Goal: Transaction & Acquisition: Book appointment/travel/reservation

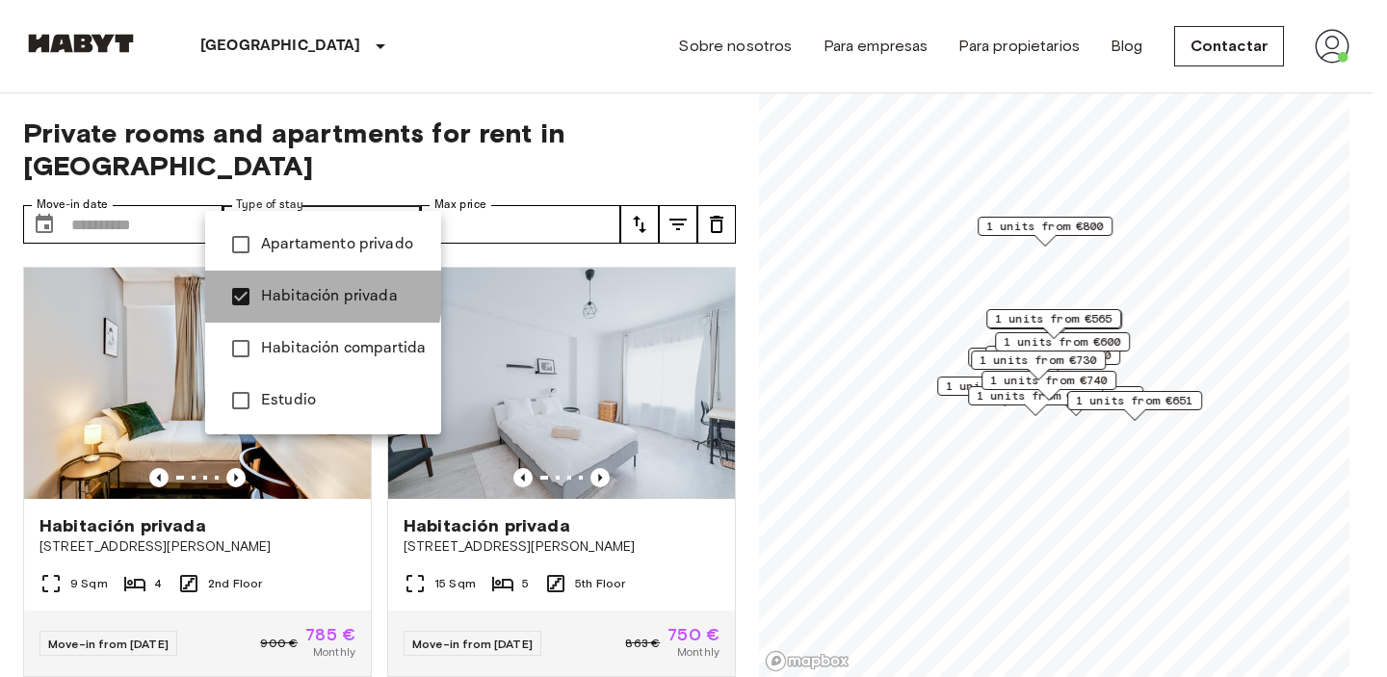
click at [316, 292] on span "Habitación privada" at bounding box center [343, 296] width 165 height 23
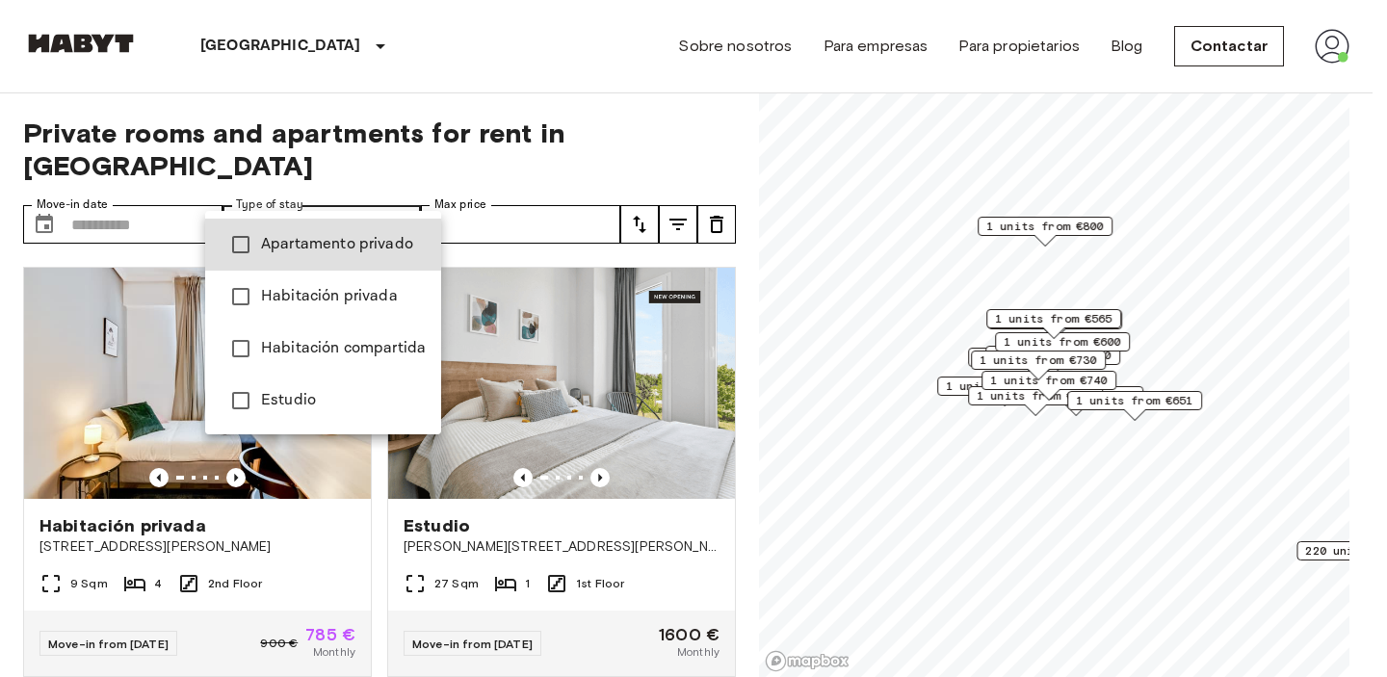
click at [297, 244] on span "Apartamento privado" at bounding box center [343, 244] width 165 height 23
type input "**********"
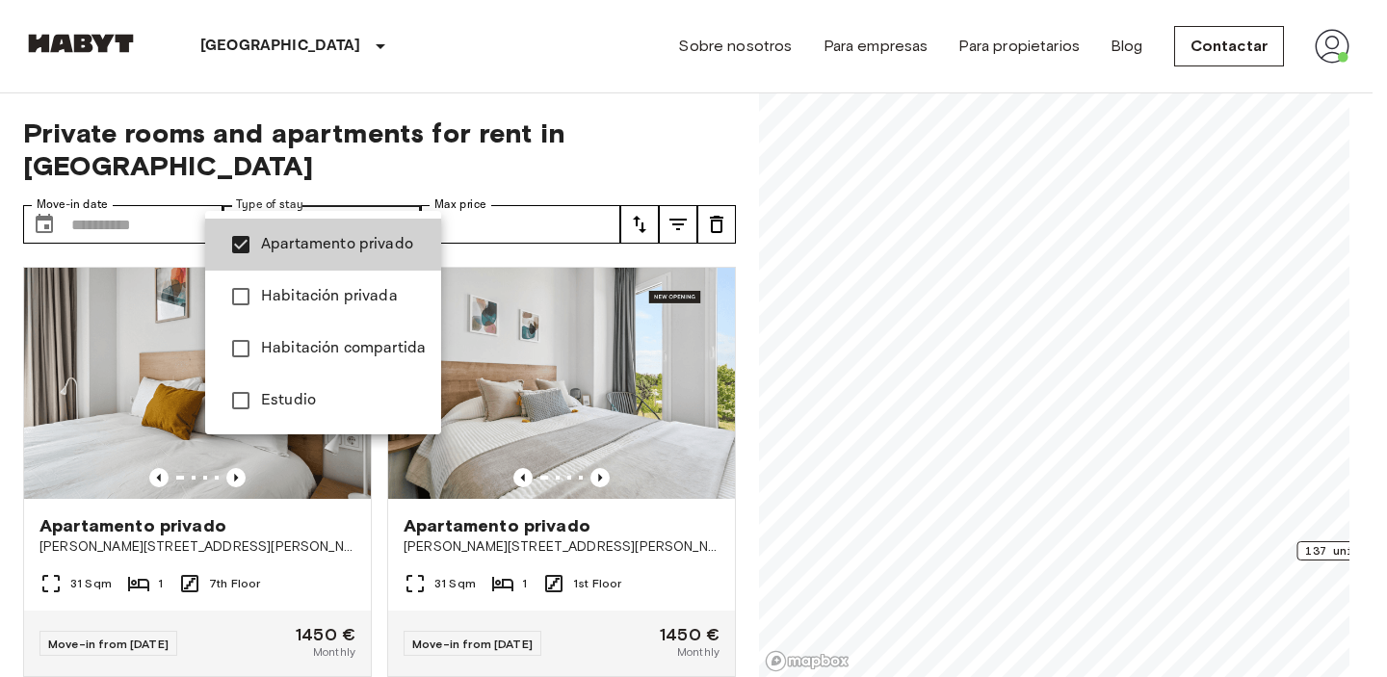
click at [6, 480] on div at bounding box center [693, 338] width 1387 height 677
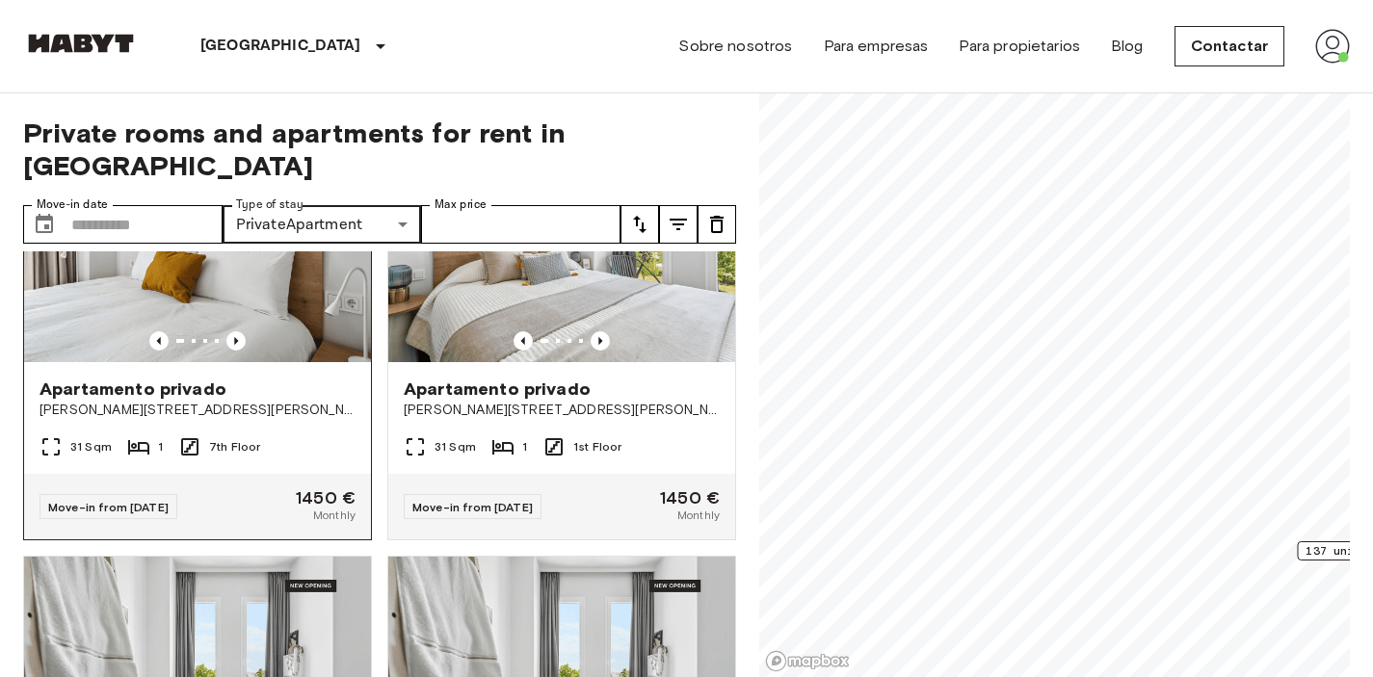
scroll to position [139, 0]
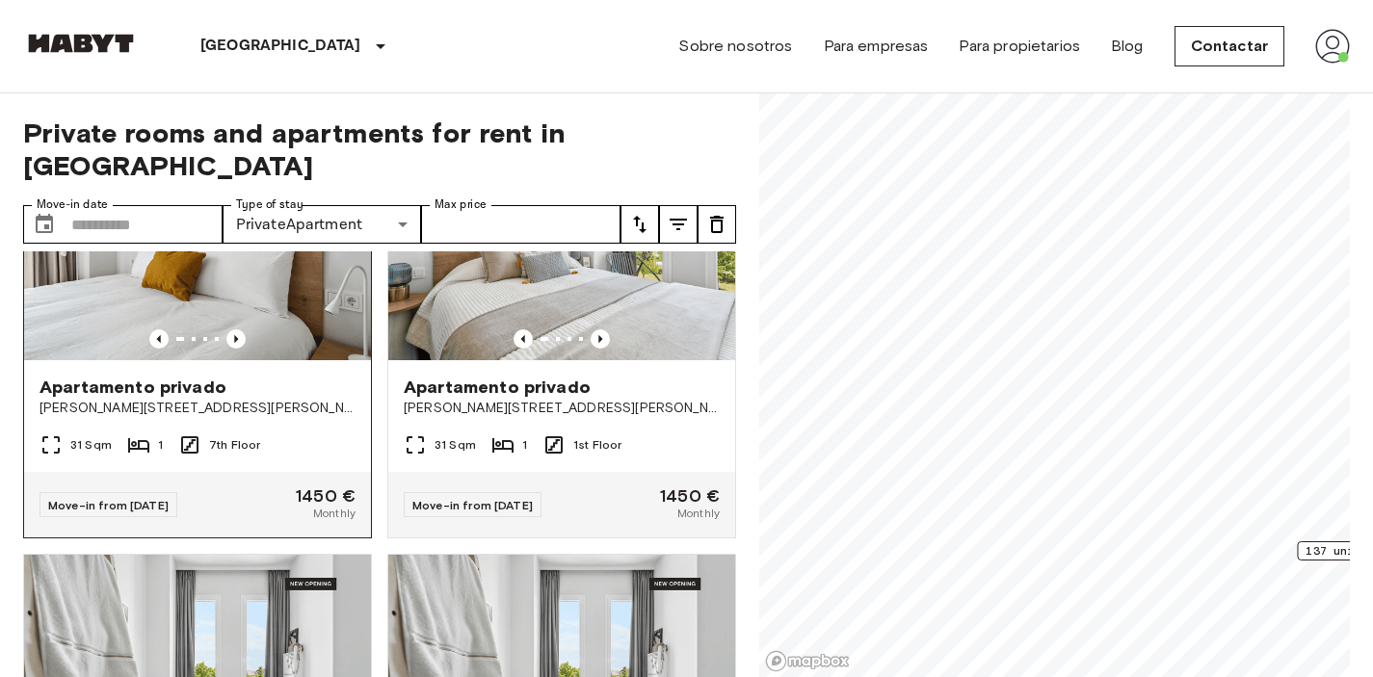
click at [142, 376] on span "Apartamento privado" at bounding box center [132, 387] width 187 height 23
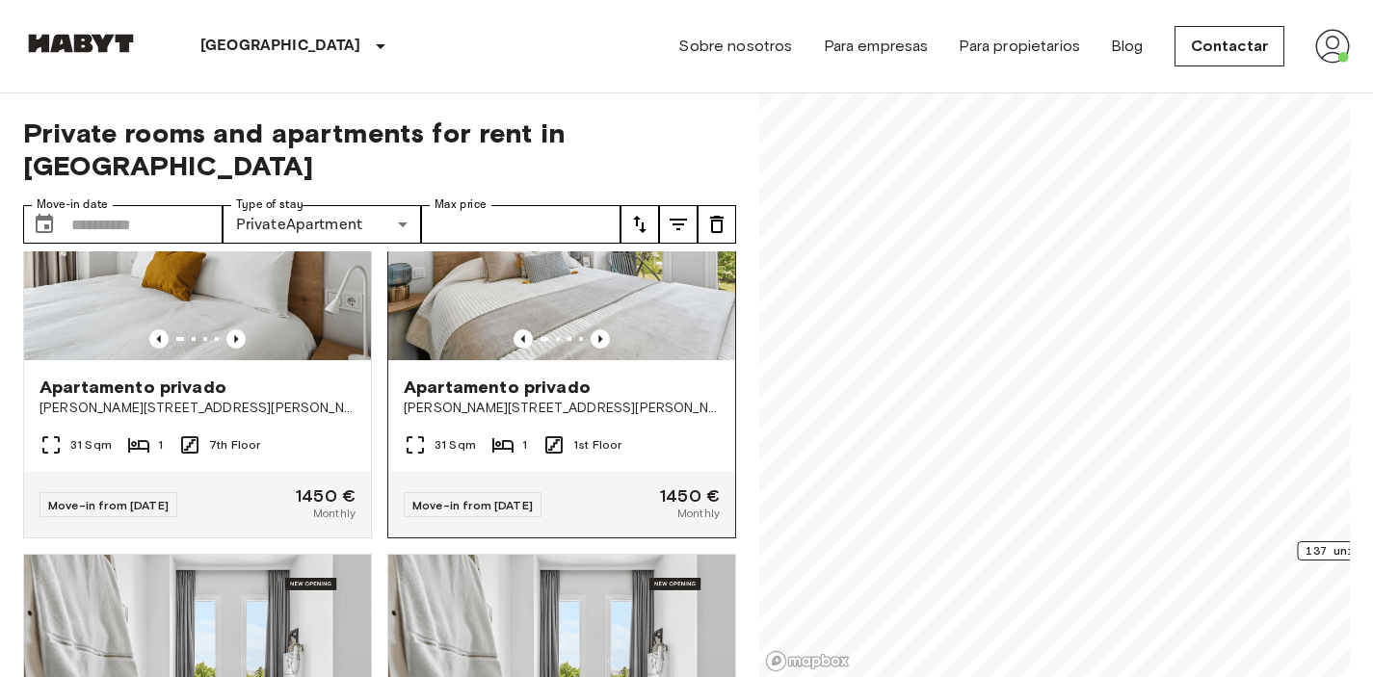
click at [560, 376] on span "Apartamento privado" at bounding box center [497, 387] width 187 height 23
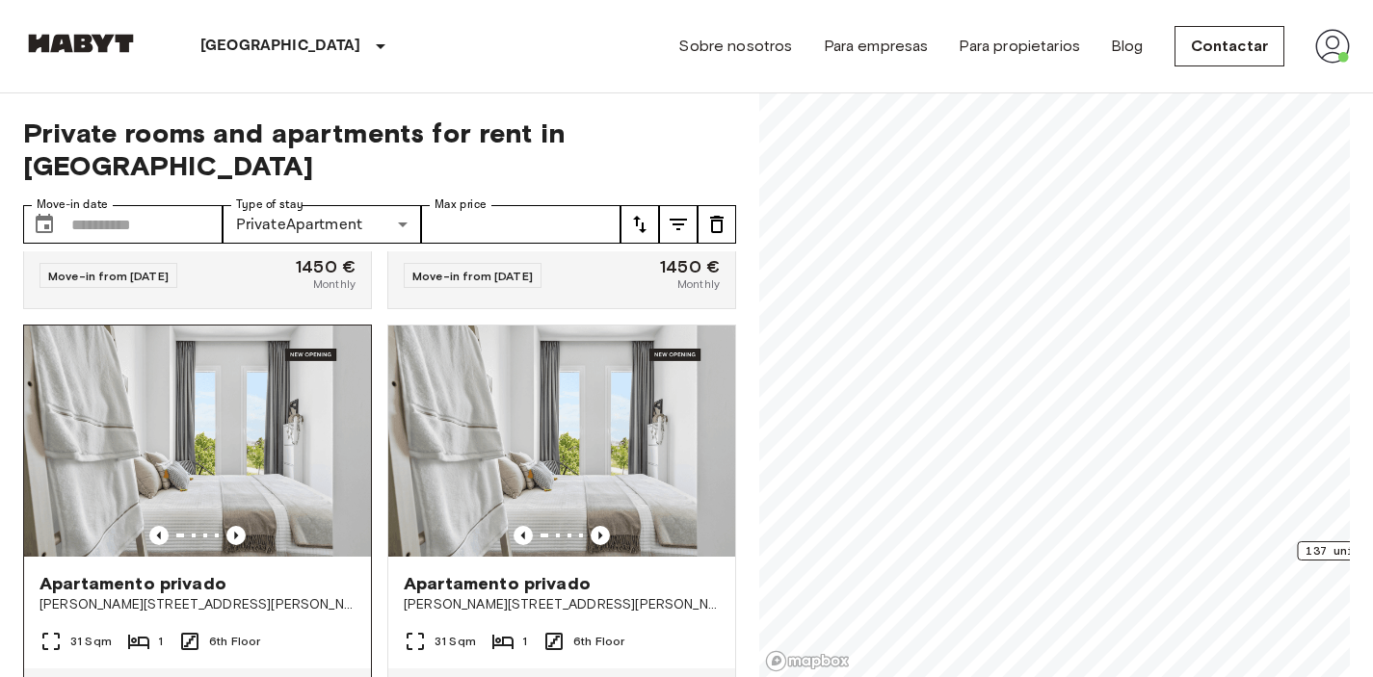
scroll to position [457, 0]
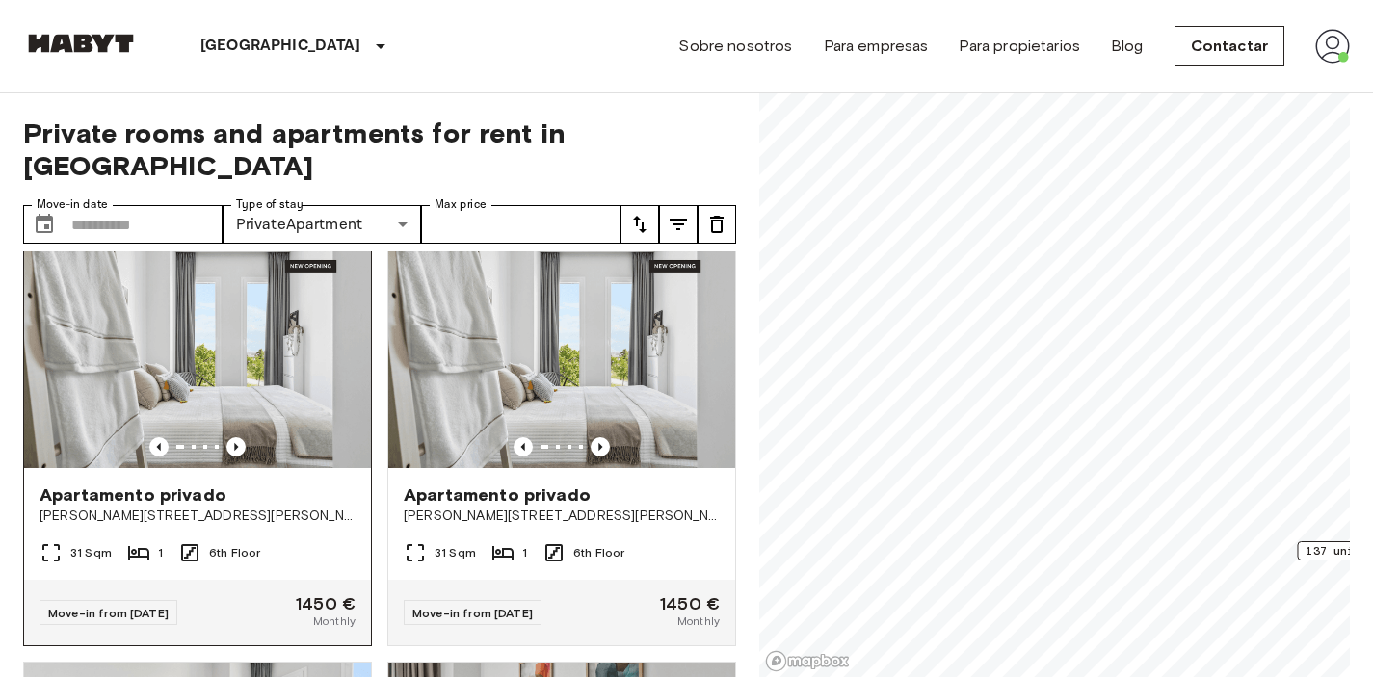
click at [157, 484] on span "Apartamento privado" at bounding box center [132, 495] width 187 height 23
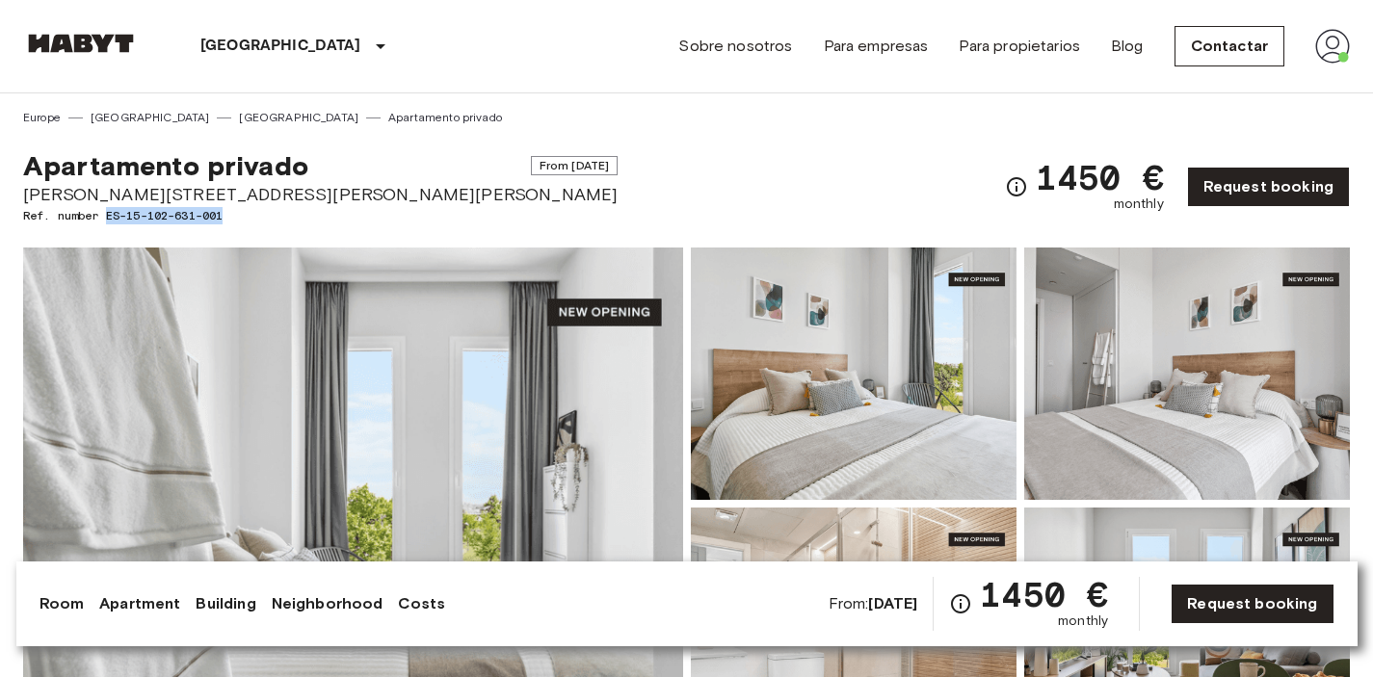
drag, startPoint x: 242, startPoint y: 213, endPoint x: 107, endPoint y: 213, distance: 134.9
click at [107, 213] on span "Ref. number ES-15-102-631-001" at bounding box center [320, 215] width 594 height 17
